Goal: Task Accomplishment & Management: Manage account settings

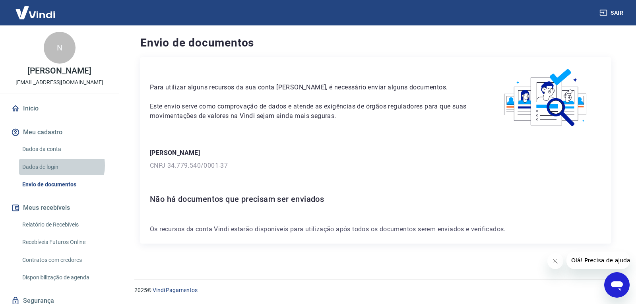
click at [58, 165] on link "Dados de login" at bounding box center [64, 167] width 90 height 16
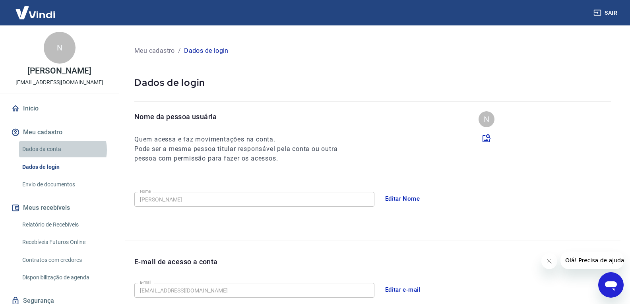
click at [63, 150] on link "Dados da conta" at bounding box center [64, 149] width 90 height 16
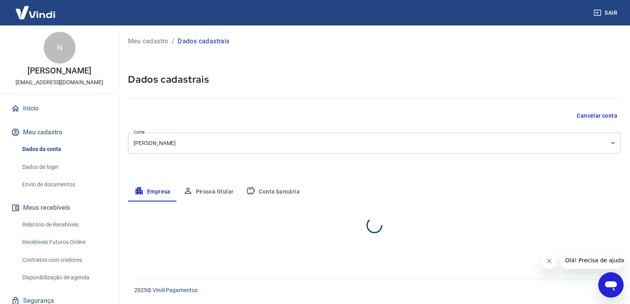
select select "PR"
select select "business"
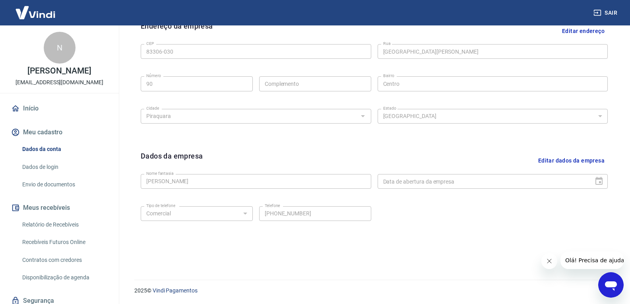
scroll to position [269, 0]
click at [72, 190] on link "Envio de documentos" at bounding box center [64, 184] width 90 height 16
